Goal: Transaction & Acquisition: Book appointment/travel/reservation

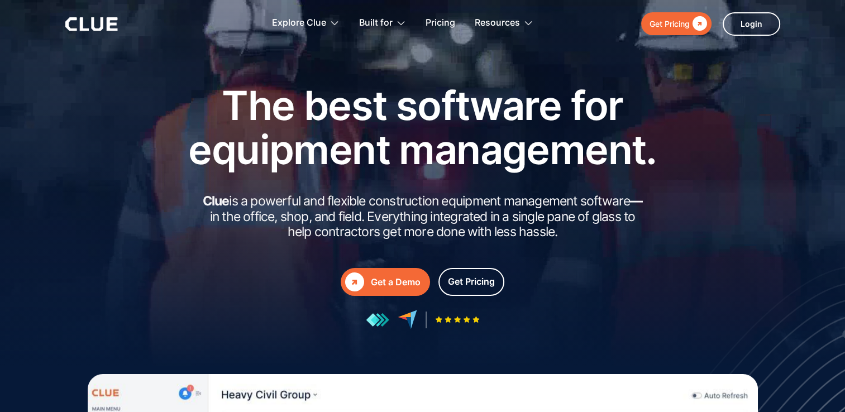
click at [376, 280] on div "Get a Demo" at bounding box center [396, 282] width 50 height 14
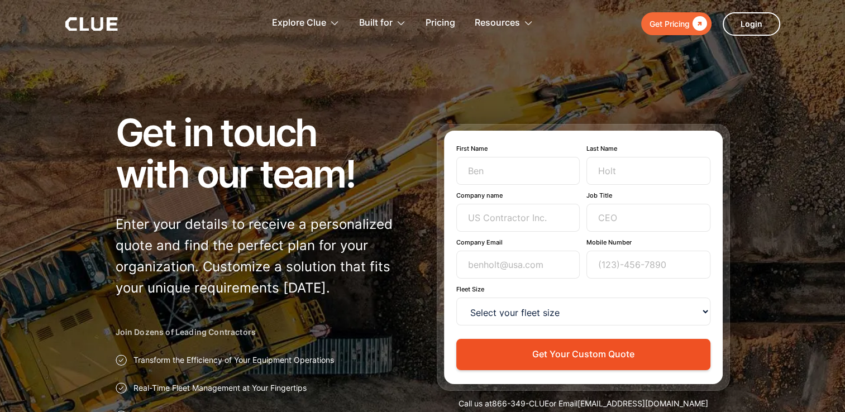
click at [764, 211] on div at bounding box center [422, 250] width 845 height 500
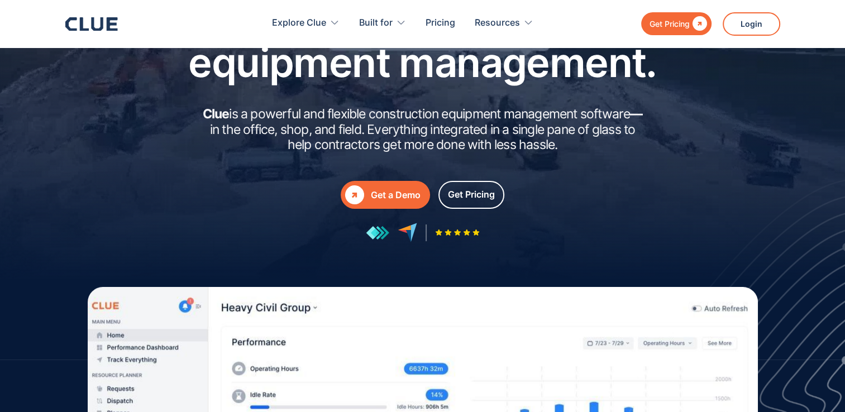
scroll to position [223, 0]
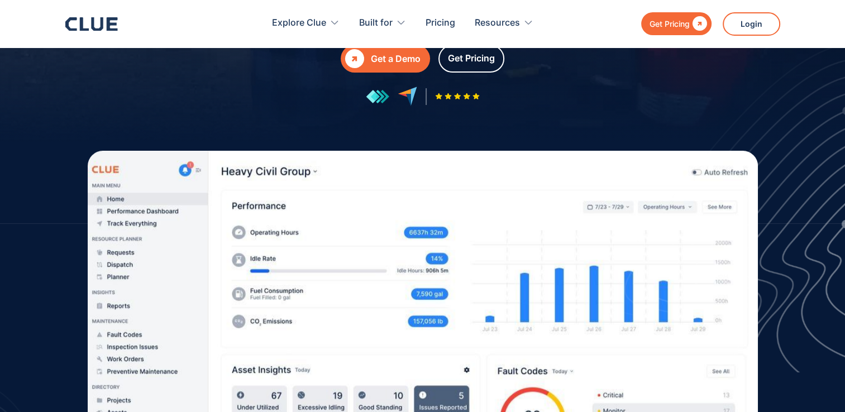
click at [400, 56] on div "Get a Demo" at bounding box center [396, 59] width 50 height 14
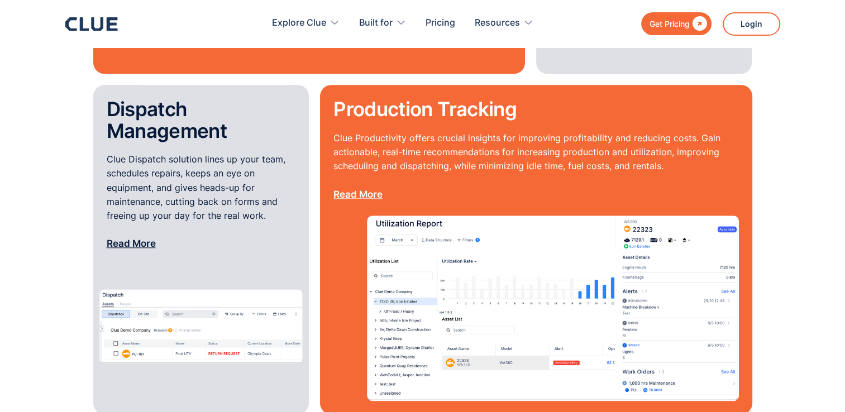
scroll to position [1228, 0]
